Goal: Task Accomplishment & Management: Complete application form

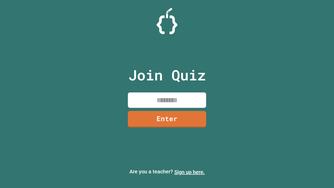
click at [190, 172] on link "Sign up here." at bounding box center [189, 172] width 31 height 6
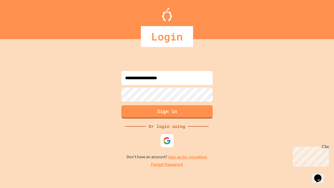
type input "**********"
